Goal: Communication & Community: Participate in discussion

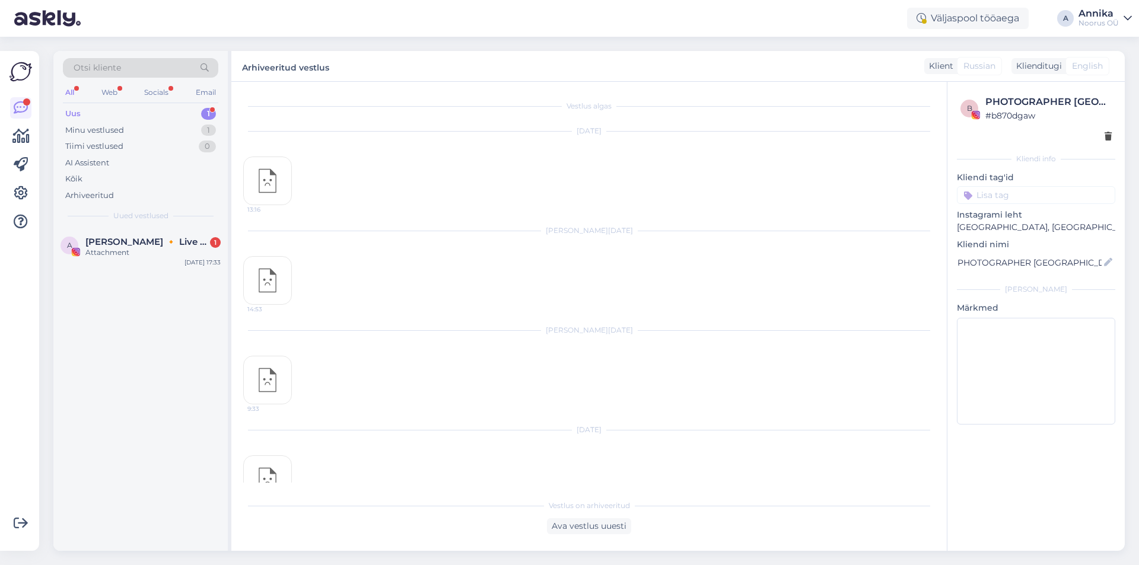
scroll to position [2799, 0]
click at [279, 433] on div "16:22" at bounding box center [279, 451] width 72 height 37
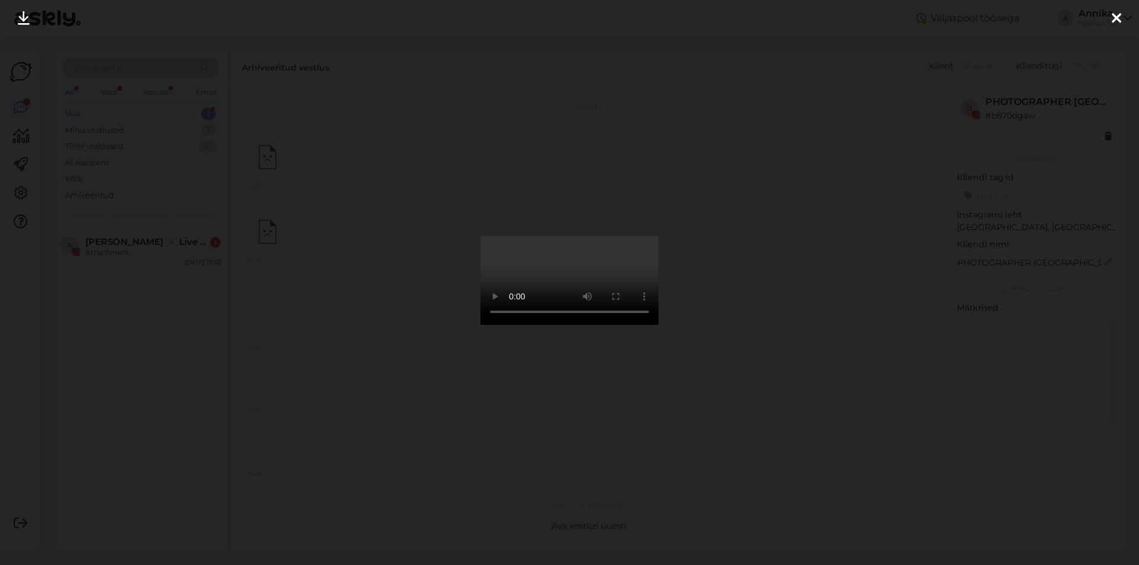
click at [561, 325] on video at bounding box center [569, 280] width 178 height 89
click at [416, 476] on div at bounding box center [569, 282] width 1139 height 565
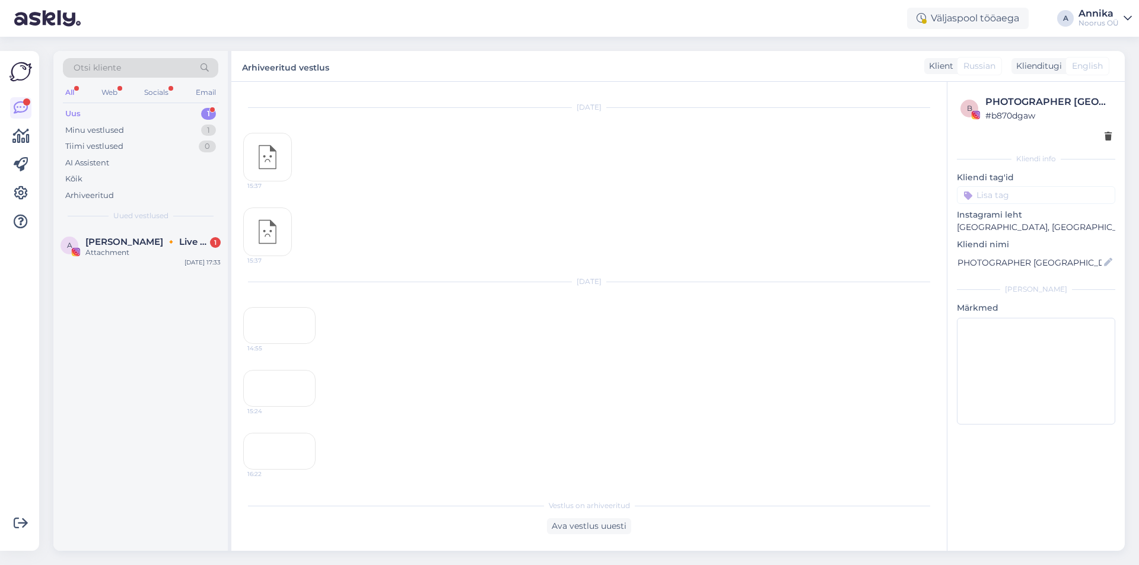
click at [283, 370] on div "15:24" at bounding box center [279, 388] width 72 height 37
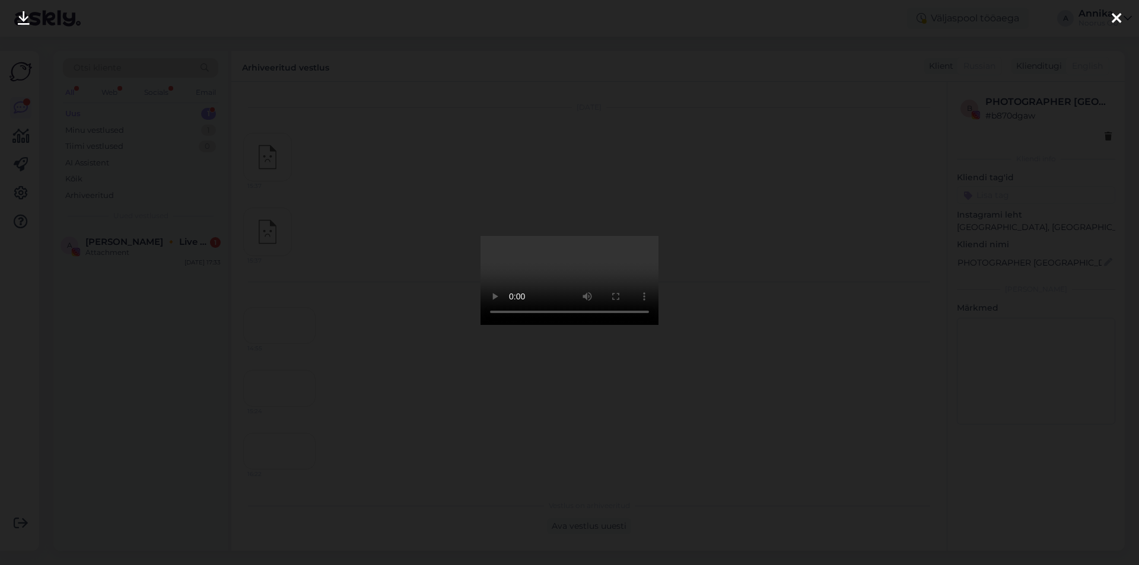
click at [713, 502] on div at bounding box center [569, 282] width 1139 height 565
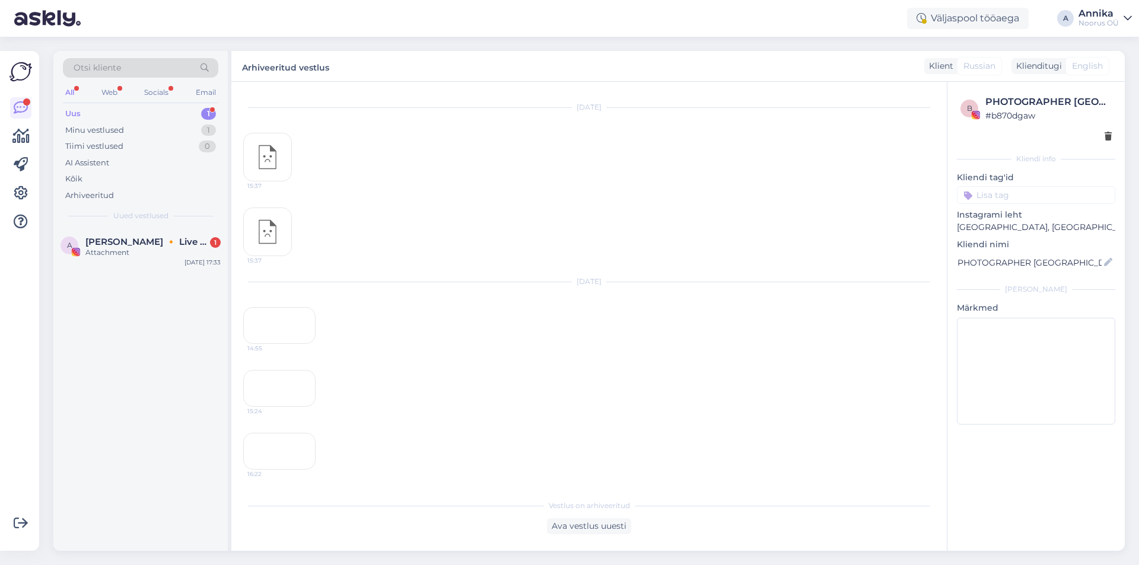
scroll to position [2621, 0]
click at [256, 307] on div "14:55" at bounding box center [279, 325] width 72 height 37
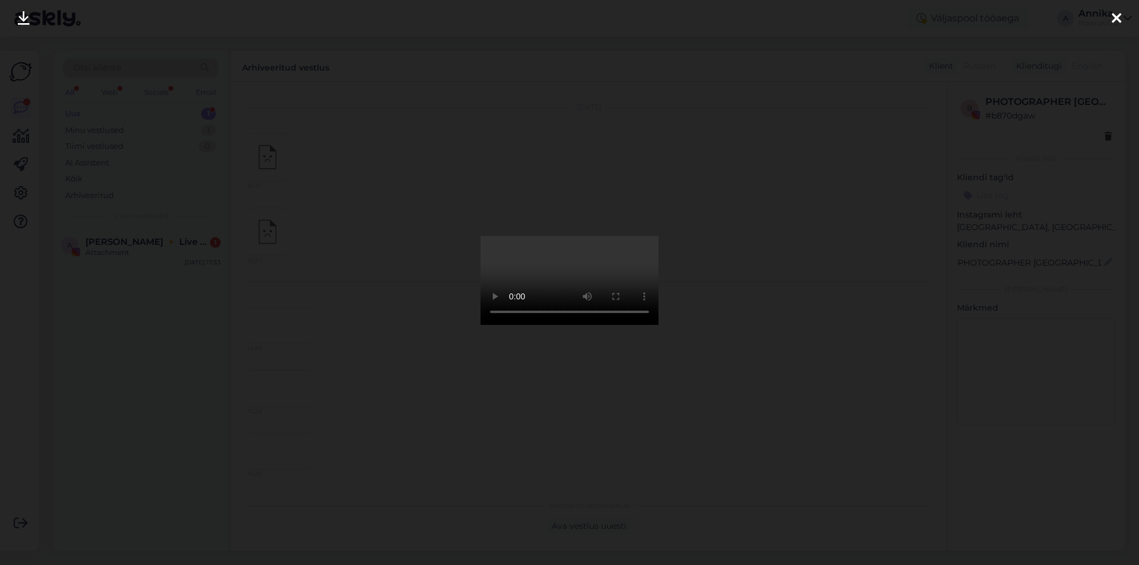
click at [224, 377] on div at bounding box center [569, 282] width 1139 height 565
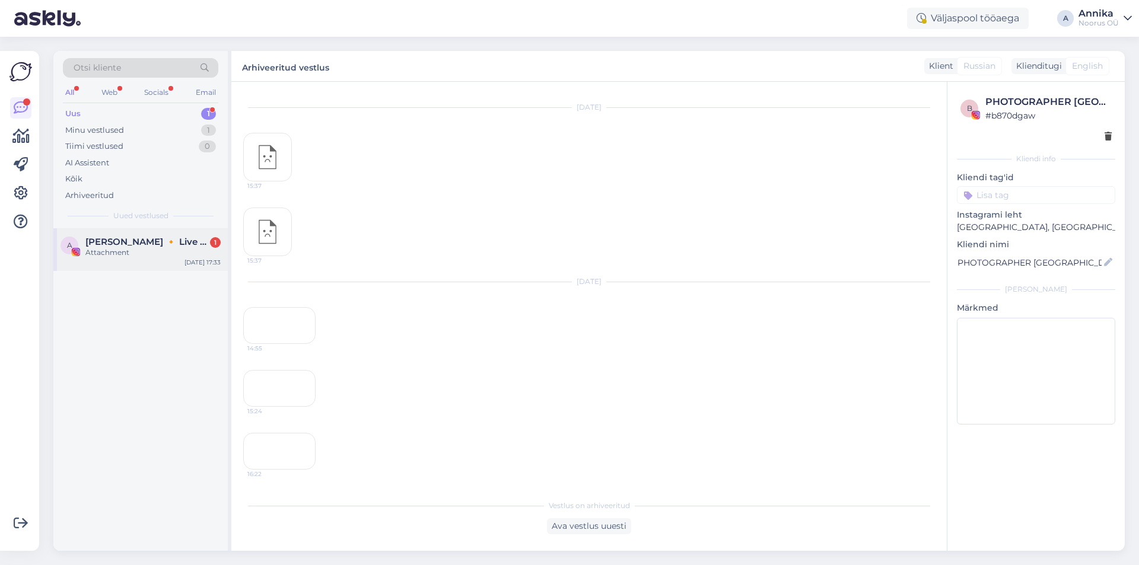
click at [128, 250] on div "Attachment" at bounding box center [152, 252] width 135 height 11
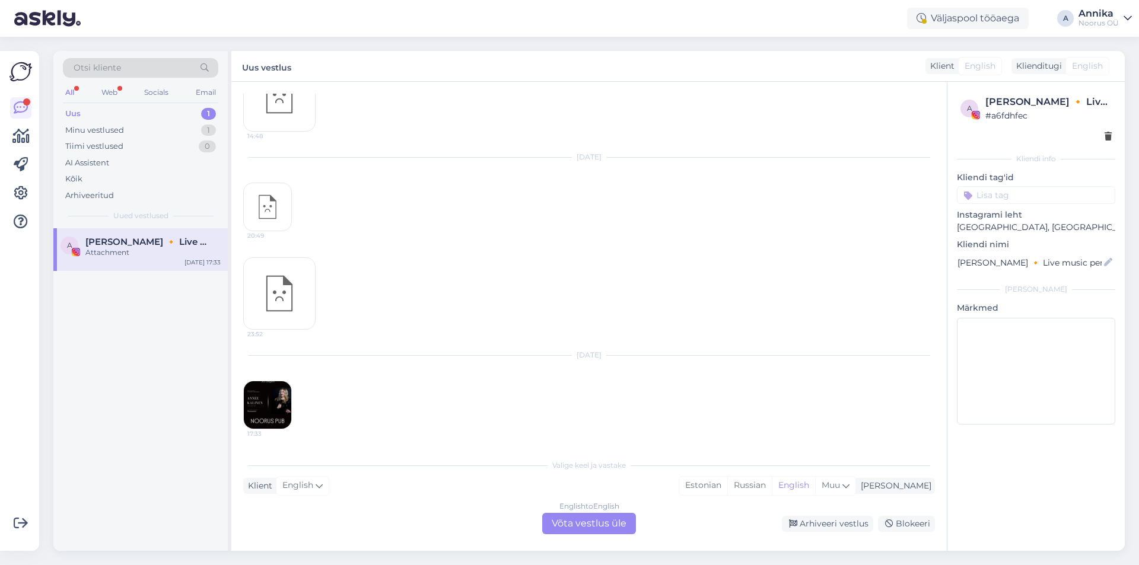
scroll to position [4769, 0]
